Goal: Information Seeking & Learning: Learn about a topic

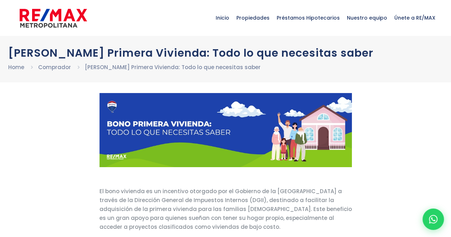
click at [81, 14] on img at bounding box center [53, 17] width 67 height 21
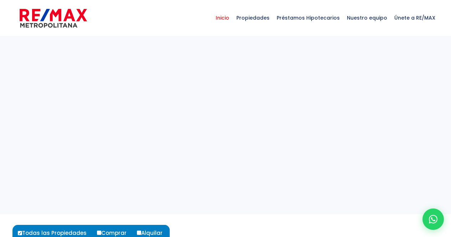
select select
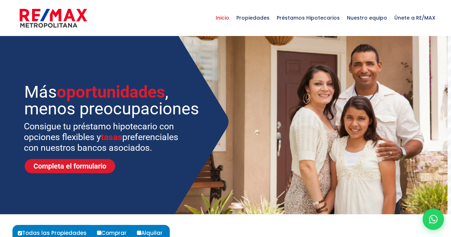
click at [71, 17] on img at bounding box center [53, 17] width 67 height 21
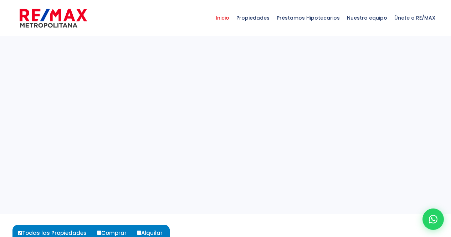
select select
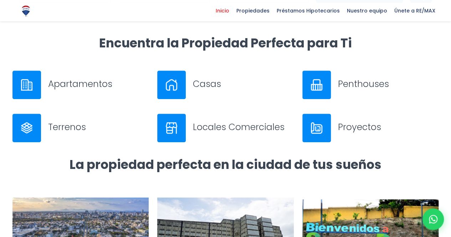
scroll to position [275, 0]
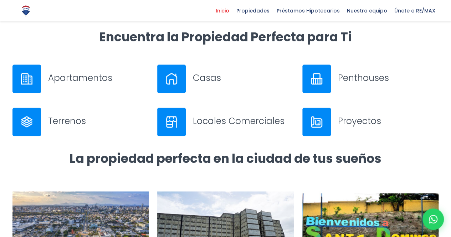
click at [71, 76] on h3 "Apartamentos" at bounding box center [98, 78] width 101 height 12
click at [196, 90] on div "Casas" at bounding box center [225, 79] width 137 height 29
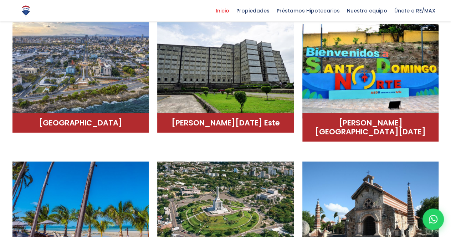
scroll to position [600, 0]
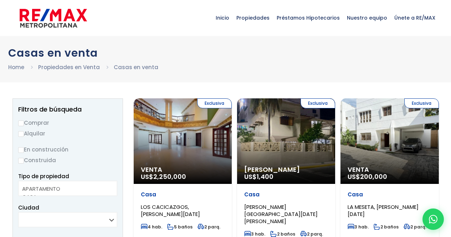
select select
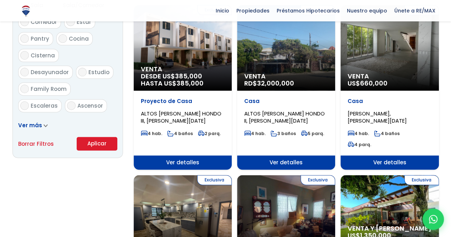
scroll to position [307, 0]
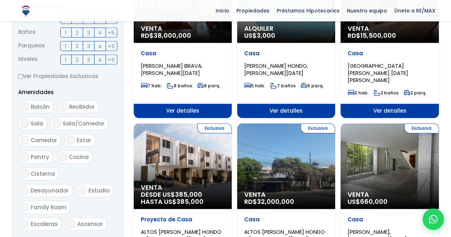
click at [155, 198] on span "HASTA US$ 385,000" at bounding box center [183, 201] width 84 height 7
